Goal: Task Accomplishment & Management: Complete application form

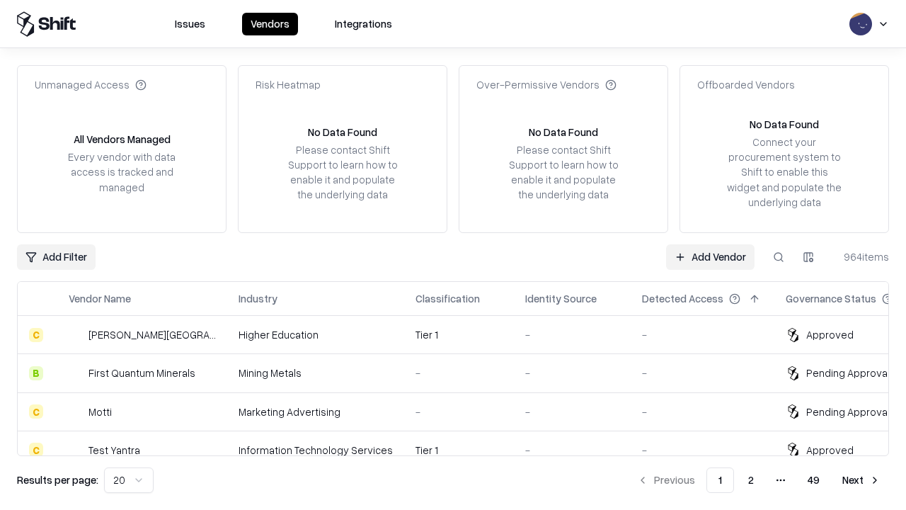
click at [710, 256] on link "Add Vendor" at bounding box center [710, 256] width 88 height 25
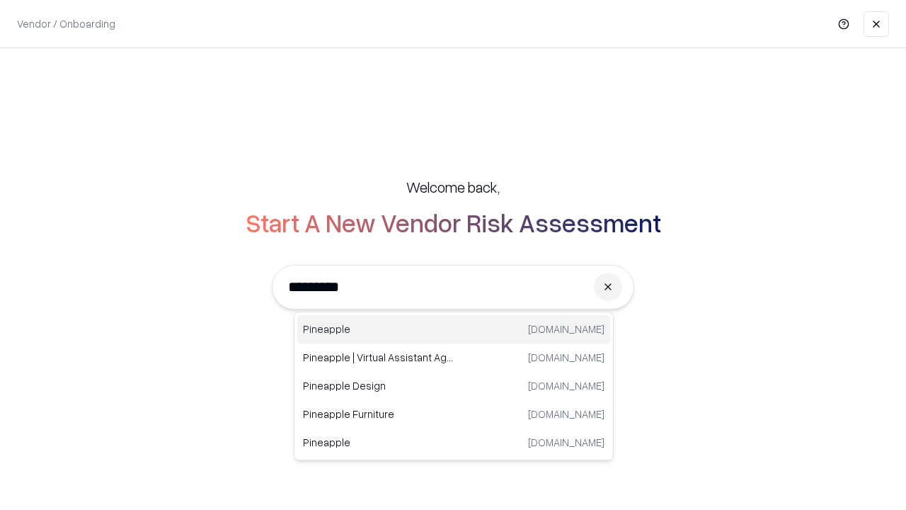
click at [454, 329] on div "Pineapple [DOMAIN_NAME]" at bounding box center [453, 329] width 313 height 28
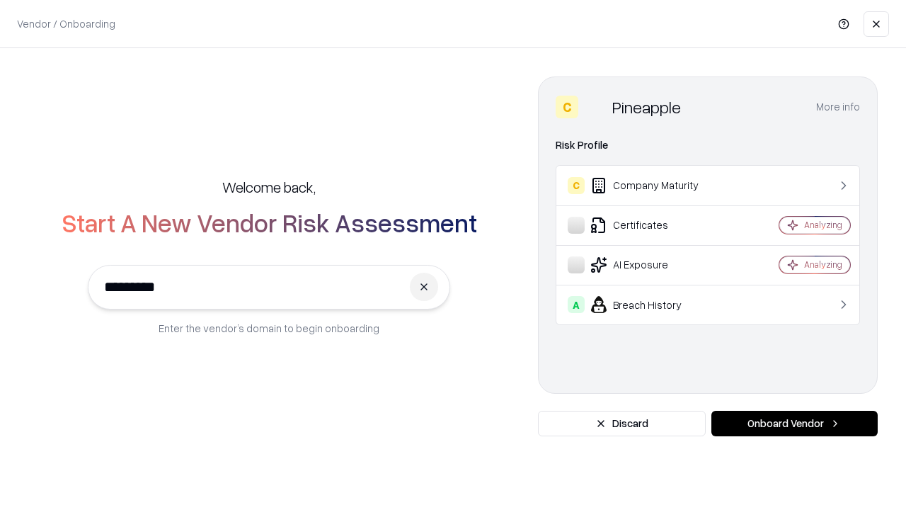
type input "*********"
click at [794, 423] on button "Onboard Vendor" at bounding box center [794, 422] width 166 height 25
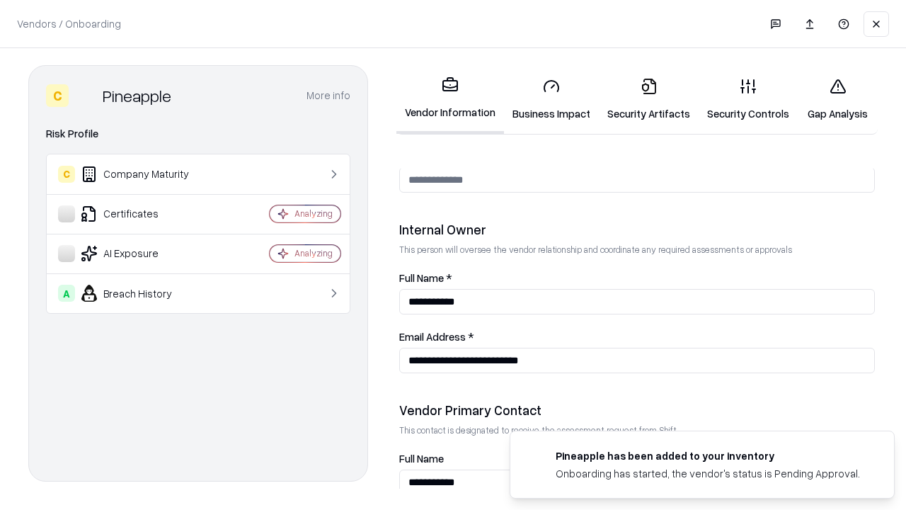
scroll to position [733, 0]
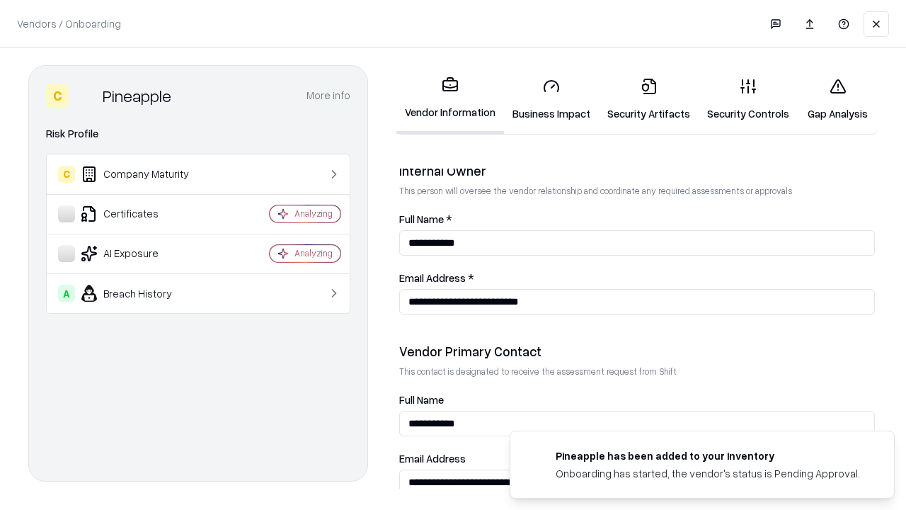
click at [648, 99] on link "Security Artifacts" at bounding box center [649, 100] width 100 height 66
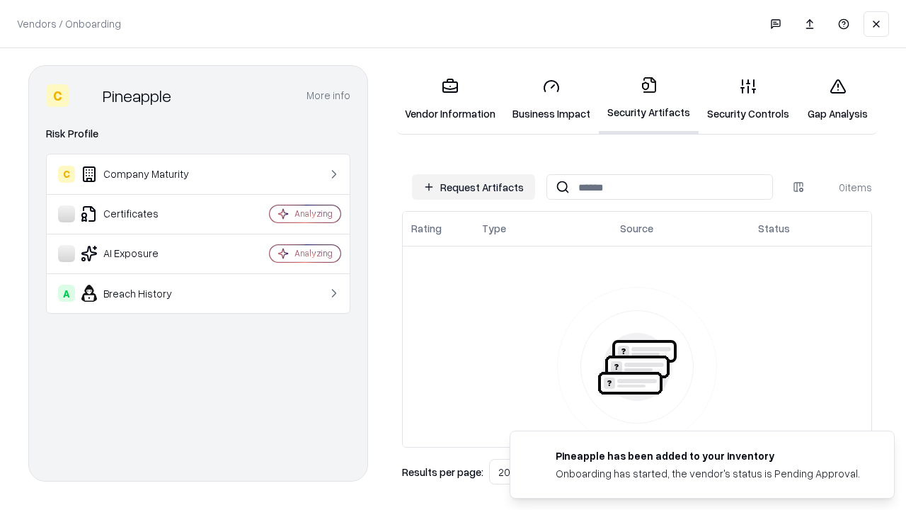
click at [473, 187] on button "Request Artifacts" at bounding box center [473, 186] width 123 height 25
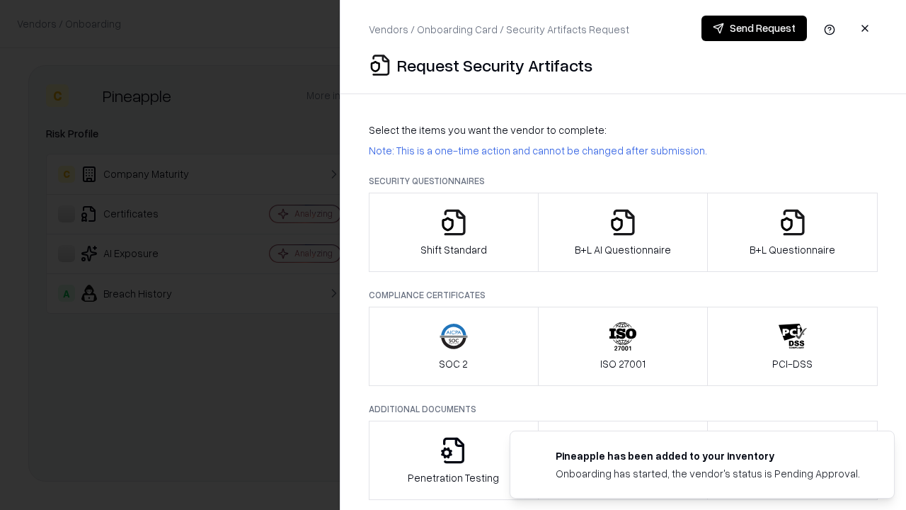
click at [792, 232] on icon "button" at bounding box center [792, 222] width 28 height 28
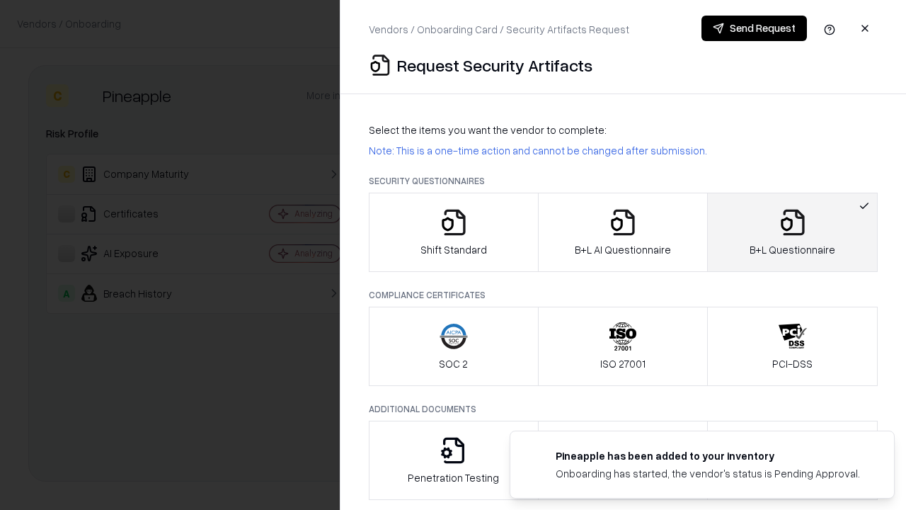
click at [622, 232] on icon "button" at bounding box center [623, 222] width 28 height 28
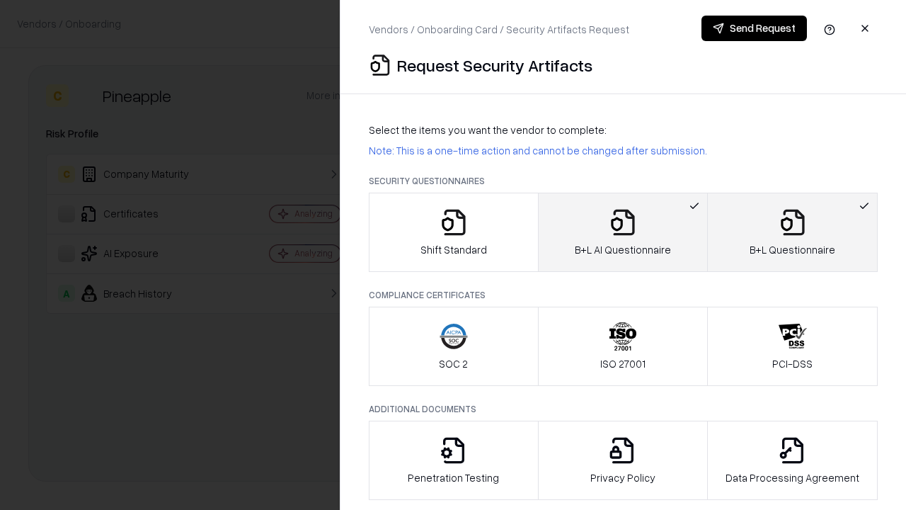
click at [754, 28] on button "Send Request" at bounding box center [753, 28] width 105 height 25
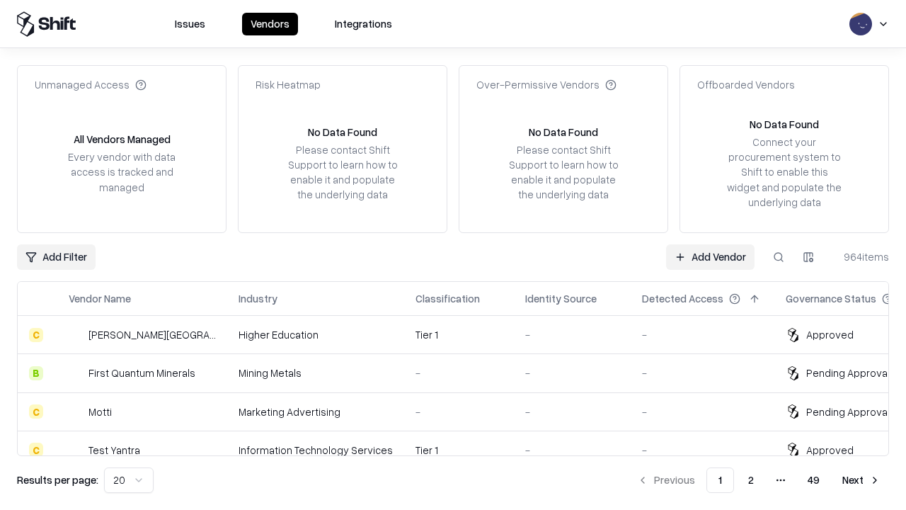
click at [778, 256] on button at bounding box center [778, 256] width 25 height 25
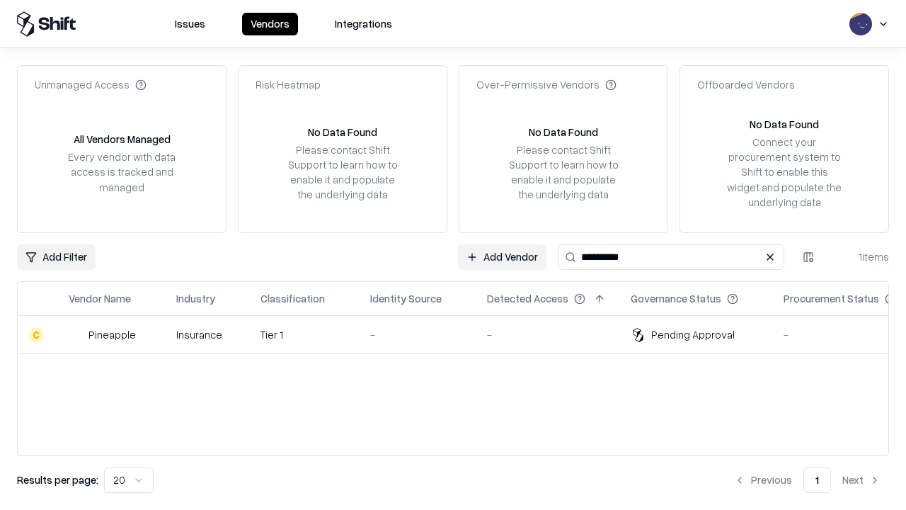
type input "*********"
click at [461, 334] on div "-" at bounding box center [417, 334] width 94 height 15
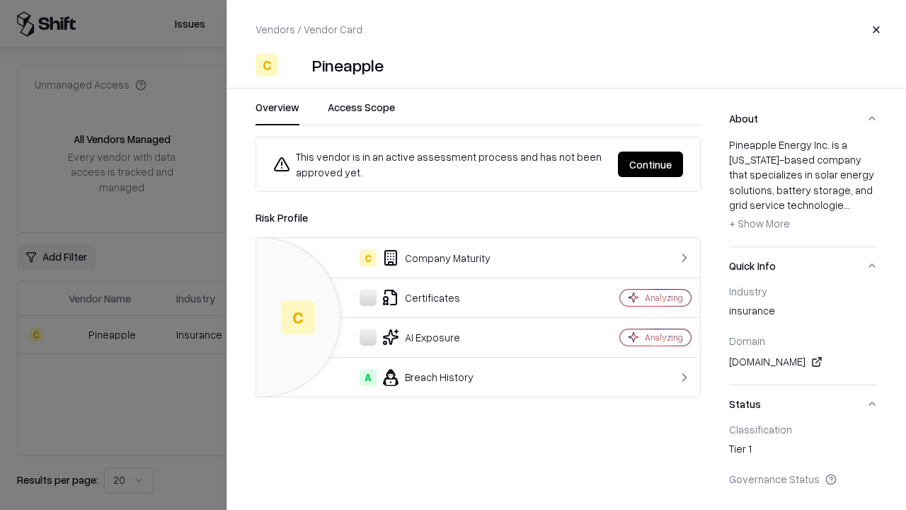
click at [650, 164] on button "Continue" at bounding box center [650, 163] width 65 height 25
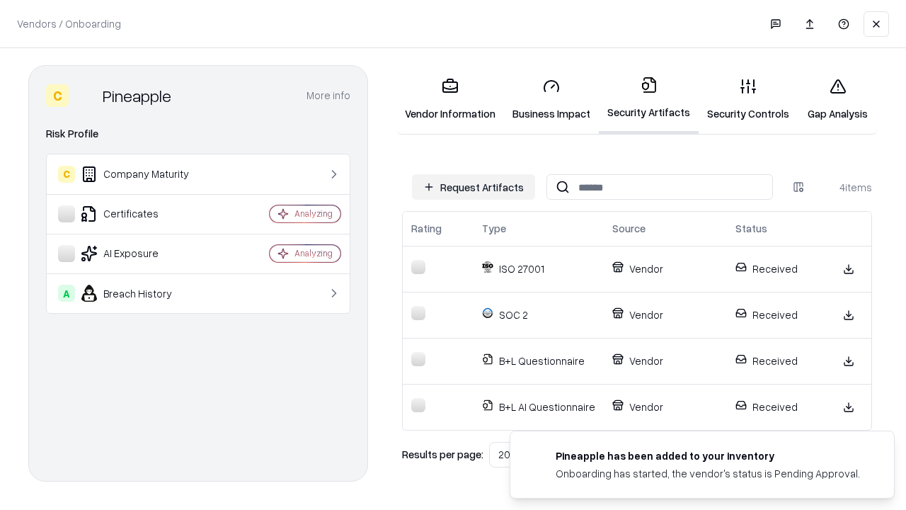
click at [837, 99] on link "Gap Analysis" at bounding box center [838, 100] width 80 height 66
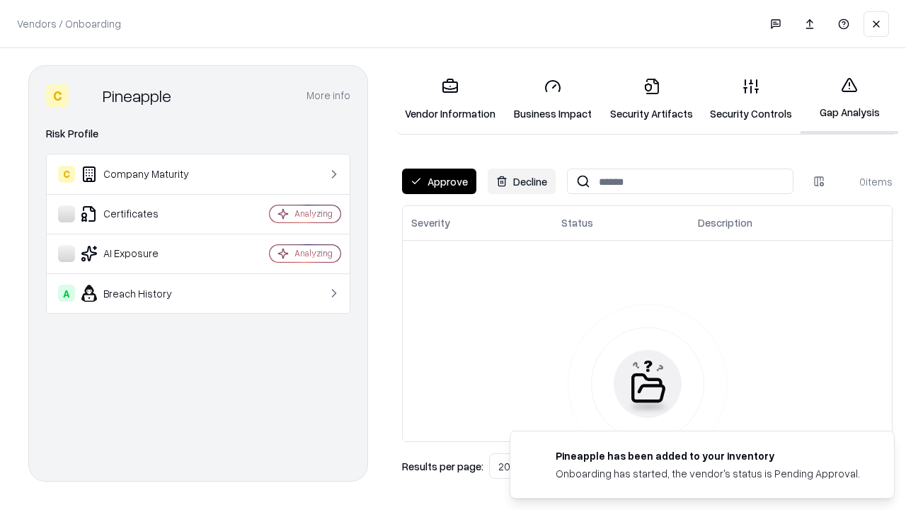
click at [439, 181] on button "Approve" at bounding box center [439, 180] width 74 height 25
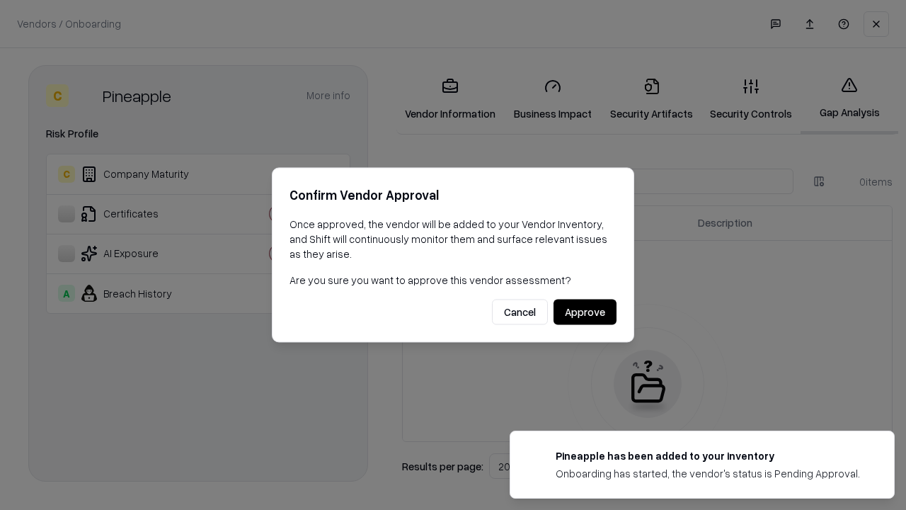
click at [585, 311] on button "Approve" at bounding box center [584, 311] width 63 height 25
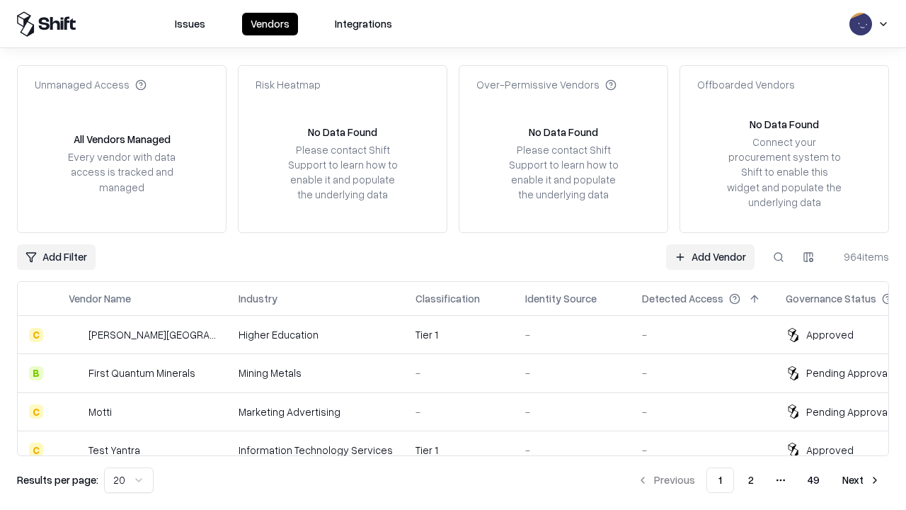
type input "*********"
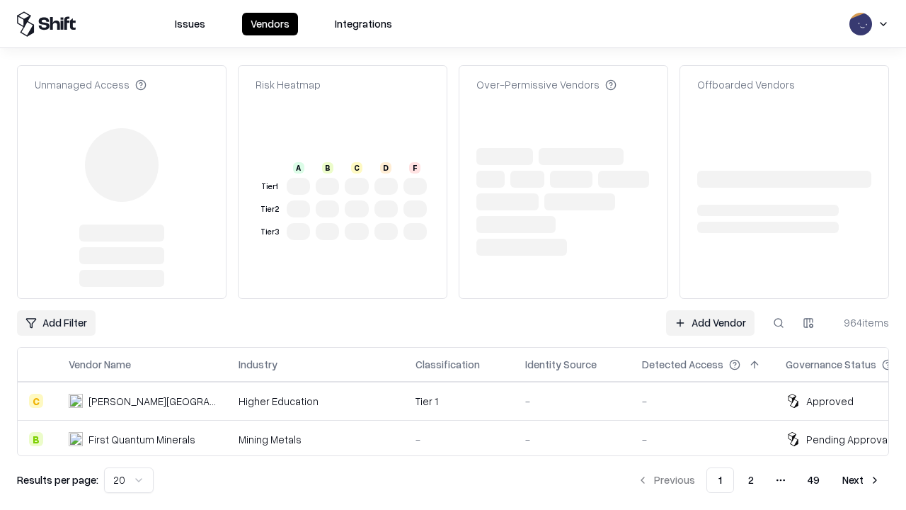
click at [710, 310] on link "Add Vendor" at bounding box center [710, 322] width 88 height 25
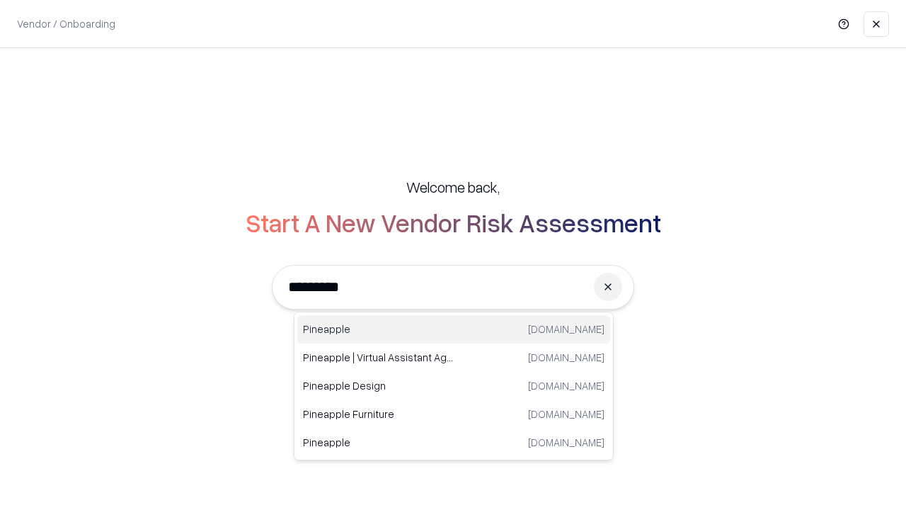
click at [454, 329] on div "Pineapple [DOMAIN_NAME]" at bounding box center [453, 329] width 313 height 28
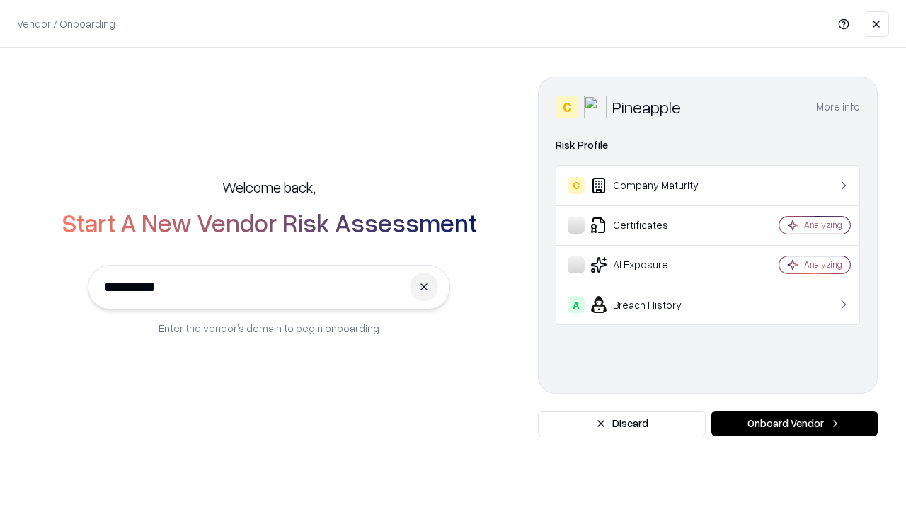
type input "*********"
click at [794, 423] on button "Onboard Vendor" at bounding box center [794, 422] width 166 height 25
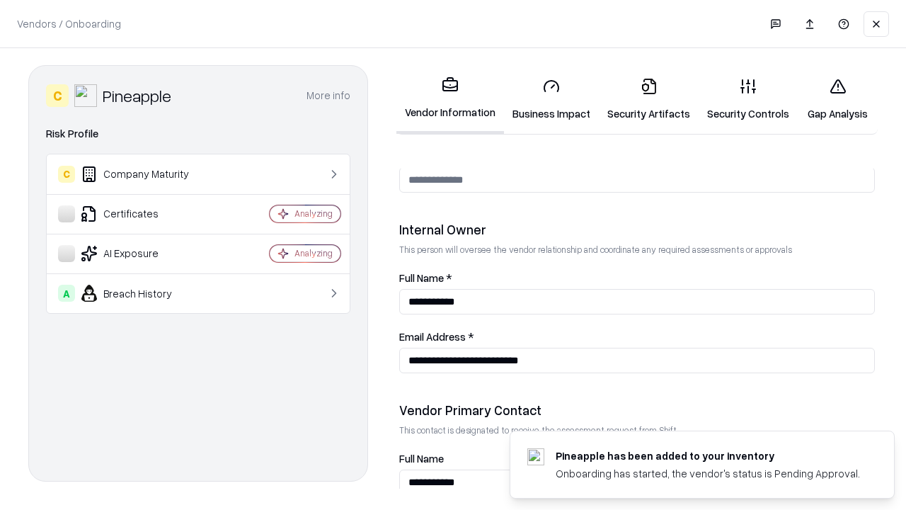
scroll to position [733, 0]
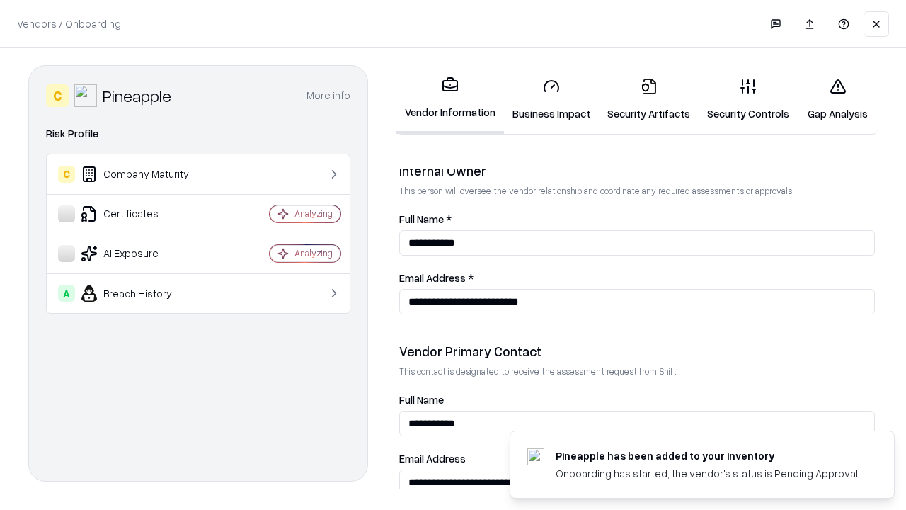
click at [837, 99] on link "Gap Analysis" at bounding box center [838, 100] width 80 height 66
